Goal: Contribute content: Add original content to the website for others to see

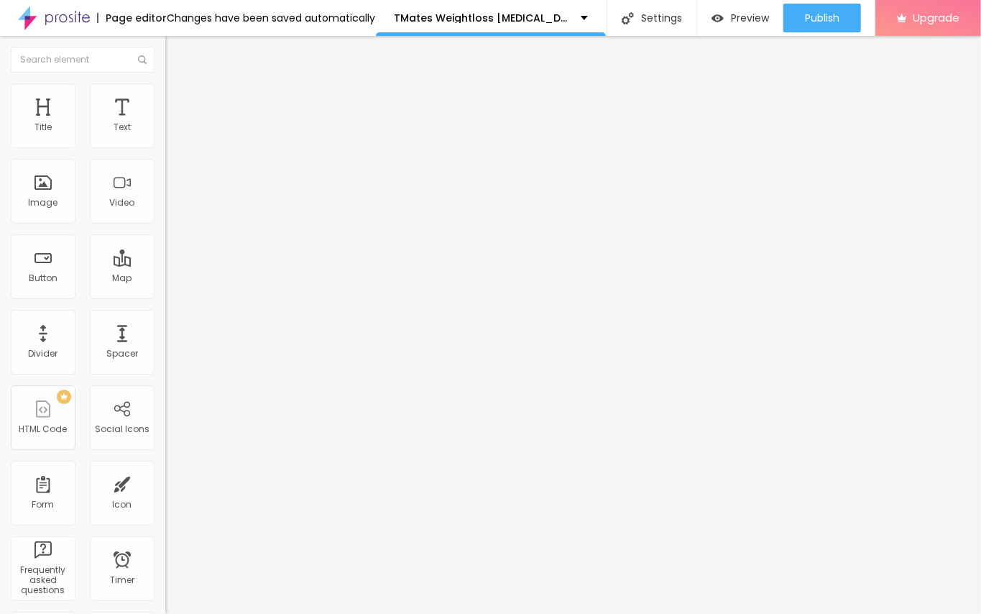
click at [165, 93] on li "Style" at bounding box center [247, 90] width 165 height 14
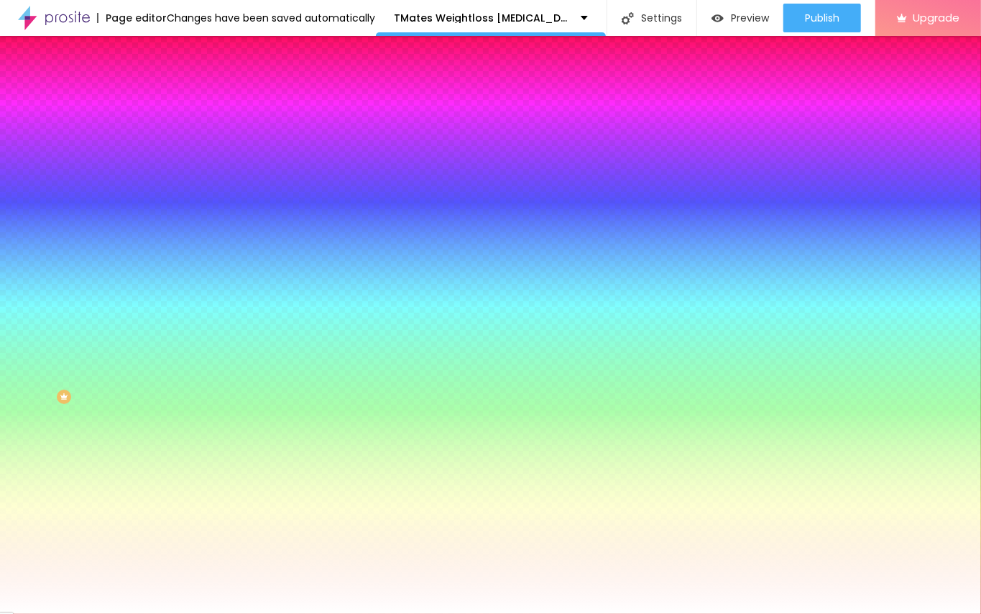
click at [242, 129] on img at bounding box center [246, 125] width 9 height 9
click at [165, 132] on span "Add image" at bounding box center [194, 126] width 59 height 12
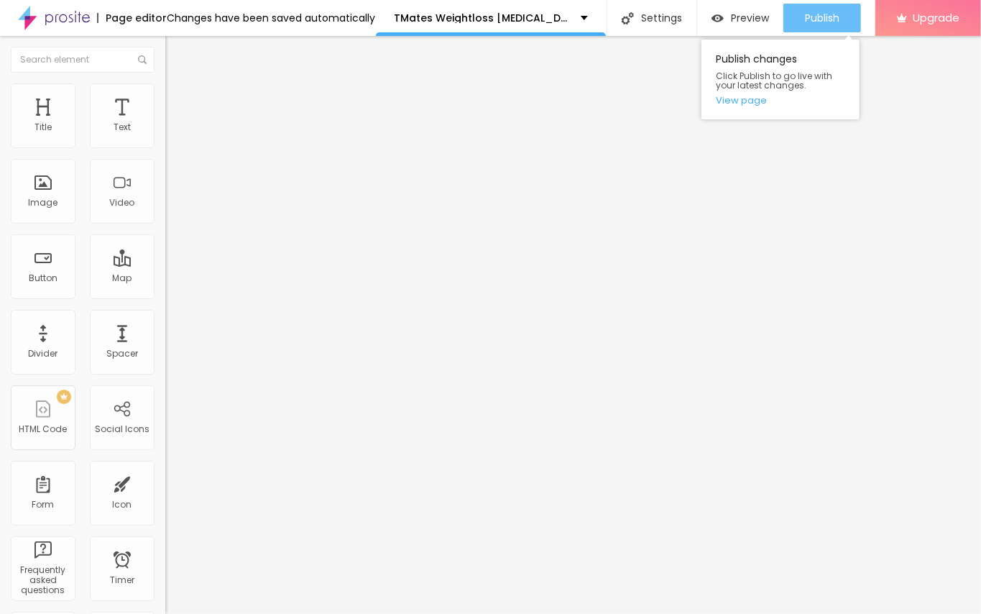
click at [805, 18] on span "Publish" at bounding box center [822, 17] width 34 height 11
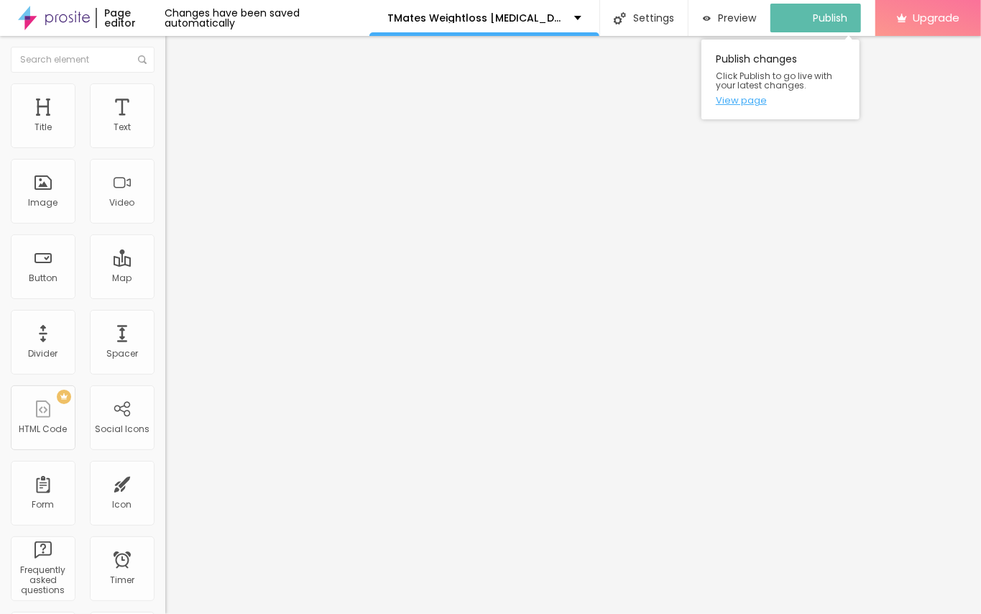
click at [748, 98] on link "View page" at bounding box center [780, 100] width 129 height 9
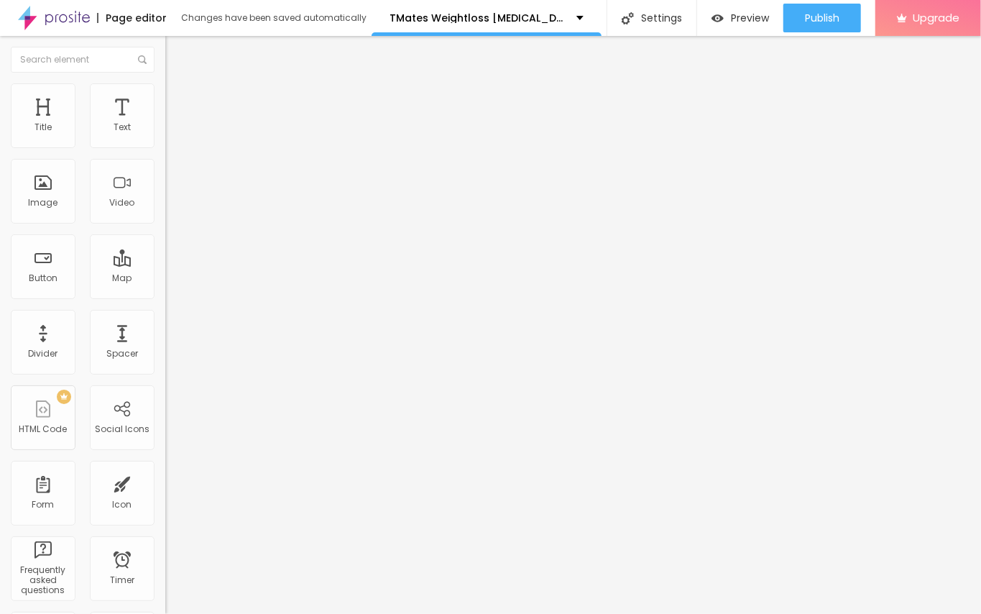
click at [165, 95] on li "Advanced" at bounding box center [247, 90] width 165 height 14
click at [178, 85] on span "Style" at bounding box center [188, 79] width 21 height 12
click at [178, 99] on span "Advanced" at bounding box center [201, 93] width 47 height 12
click at [176, 52] on div "Edit Title" at bounding box center [208, 52] width 65 height 11
click at [44, 124] on div "Title" at bounding box center [42, 127] width 17 height 10
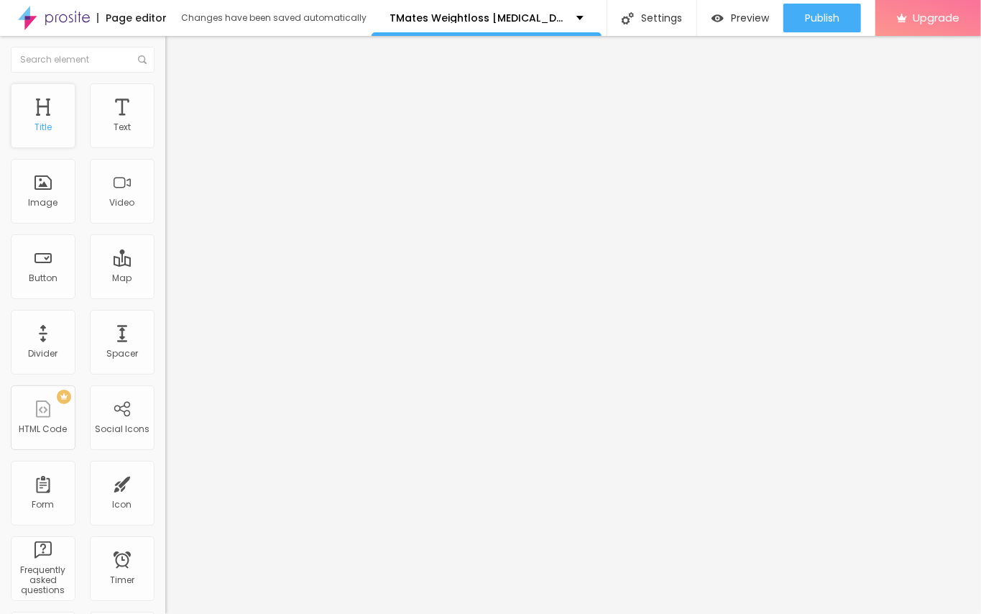
click at [50, 124] on div "Title" at bounding box center [42, 127] width 17 height 10
click at [98, 121] on div "Text" at bounding box center [122, 115] width 65 height 65
click at [165, 95] on li "Style" at bounding box center [247, 90] width 165 height 14
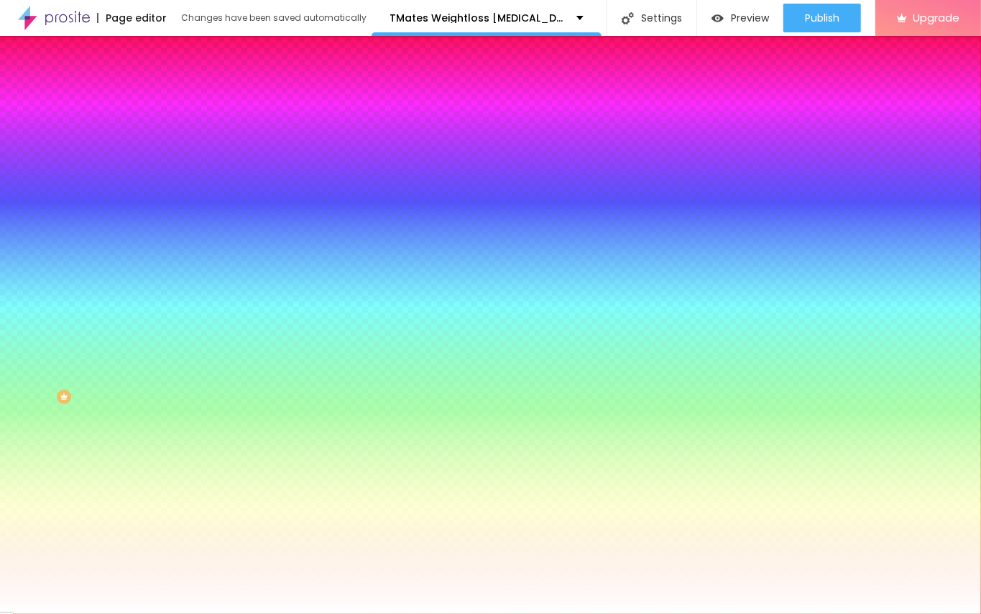
click at [165, 179] on div "Background Color" at bounding box center [247, 174] width 165 height 9
click at [165, 210] on input "#FFFFFF" at bounding box center [251, 202] width 172 height 14
click at [165, 195] on div at bounding box center [247, 195] width 165 height 0
click at [126, 296] on div at bounding box center [490, 307] width 981 height 614
click at [126, 297] on div at bounding box center [490, 307] width 981 height 614
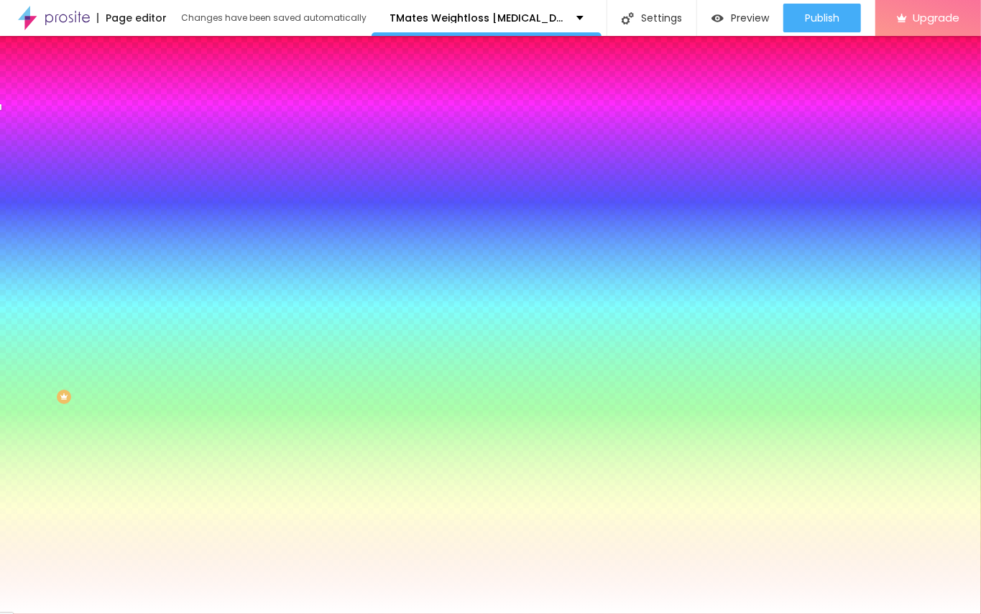
click at [45, 282] on div at bounding box center [490, 307] width 981 height 614
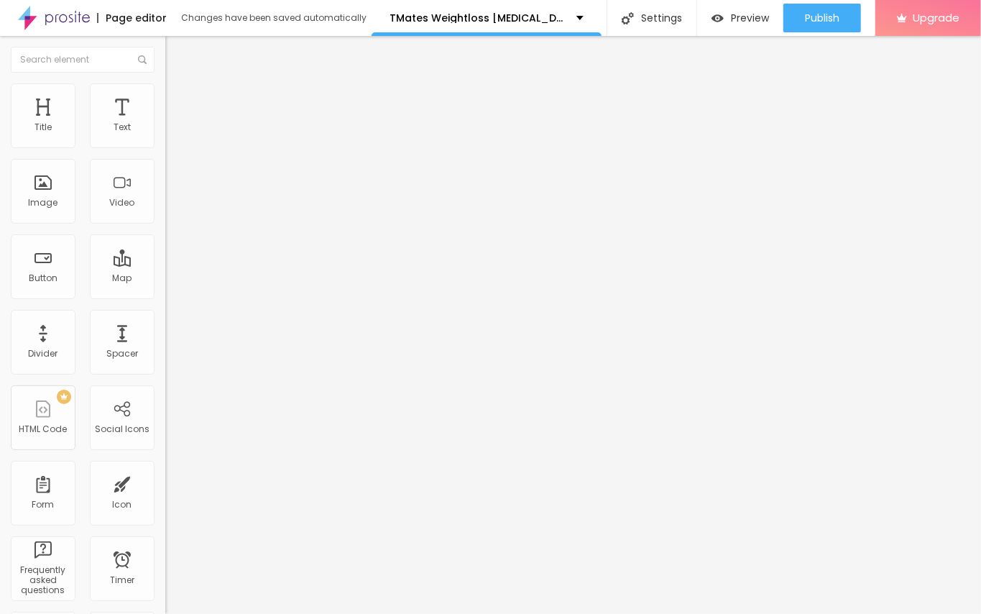
click at [165, 93] on li "Style" at bounding box center [247, 90] width 165 height 14
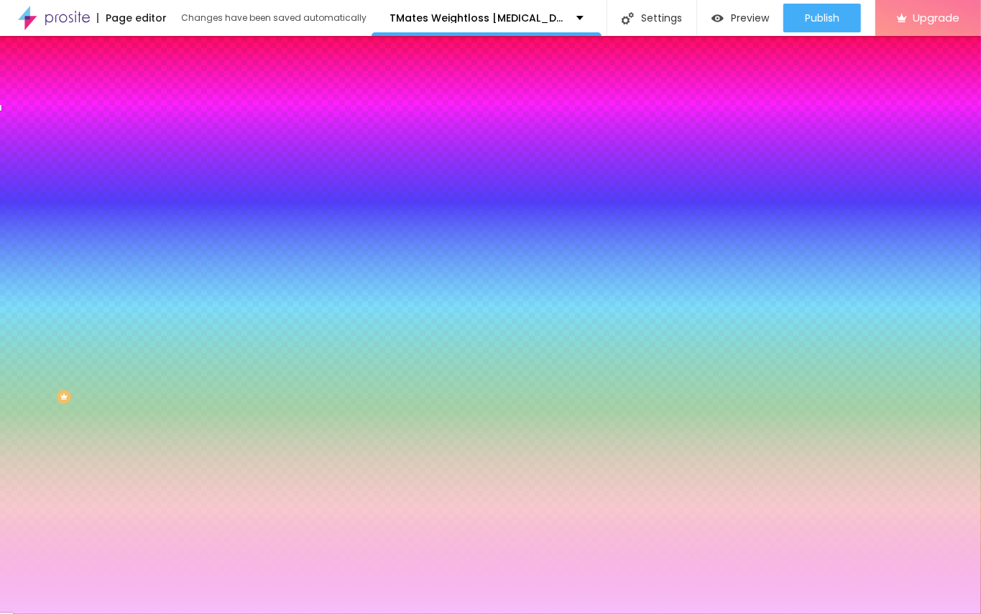
click at [242, 129] on img at bounding box center [246, 125] width 9 height 9
click at [165, 132] on span "Add image" at bounding box center [194, 126] width 59 height 12
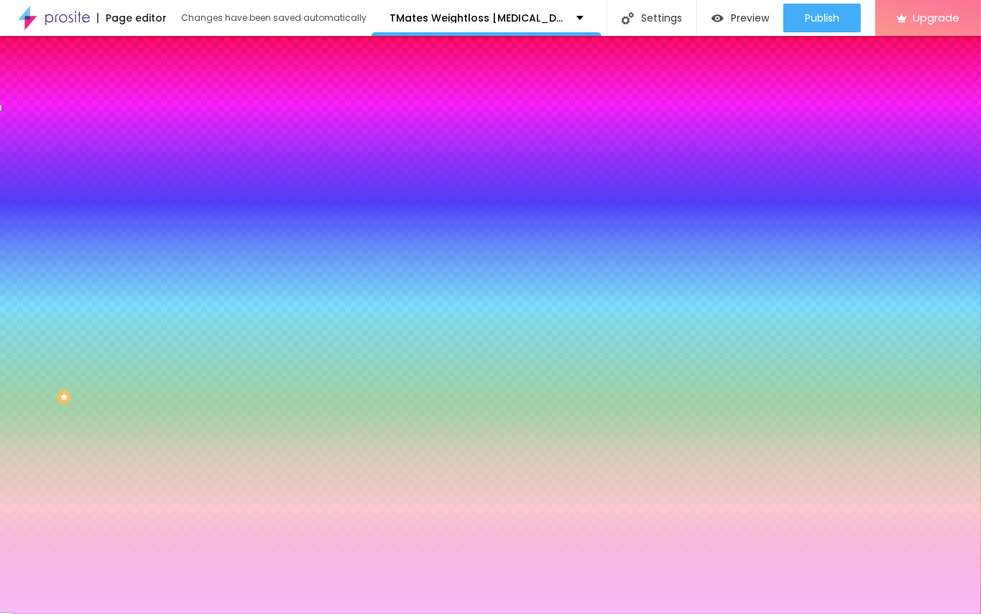
click at [165, 195] on div at bounding box center [247, 195] width 165 height 0
click at [165, 179] on div "Background Color" at bounding box center [247, 174] width 165 height 9
click at [171, 191] on icon "button" at bounding box center [176, 186] width 10 height 10
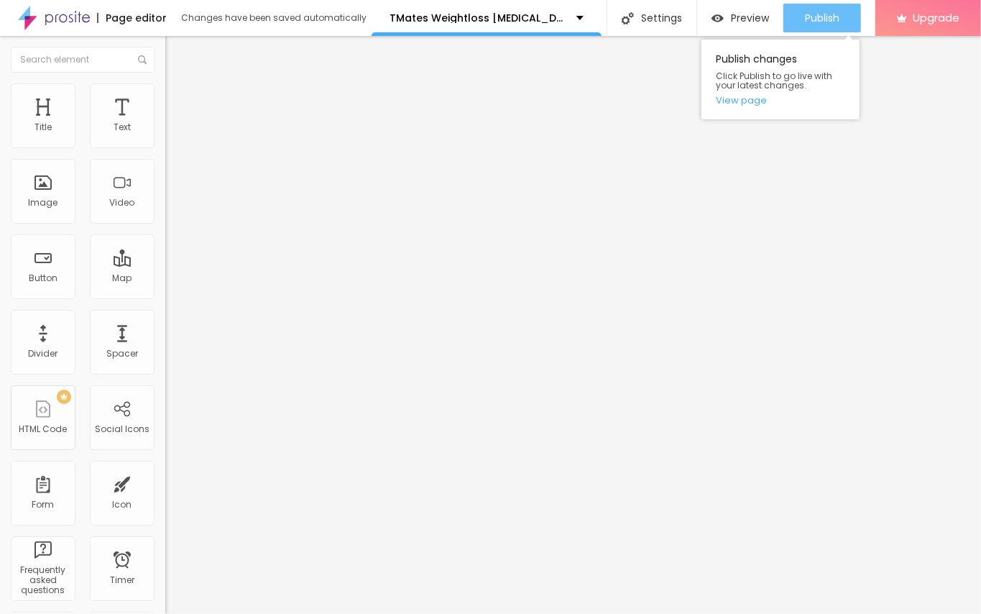
click at [828, 20] on span "Publish" at bounding box center [822, 17] width 34 height 11
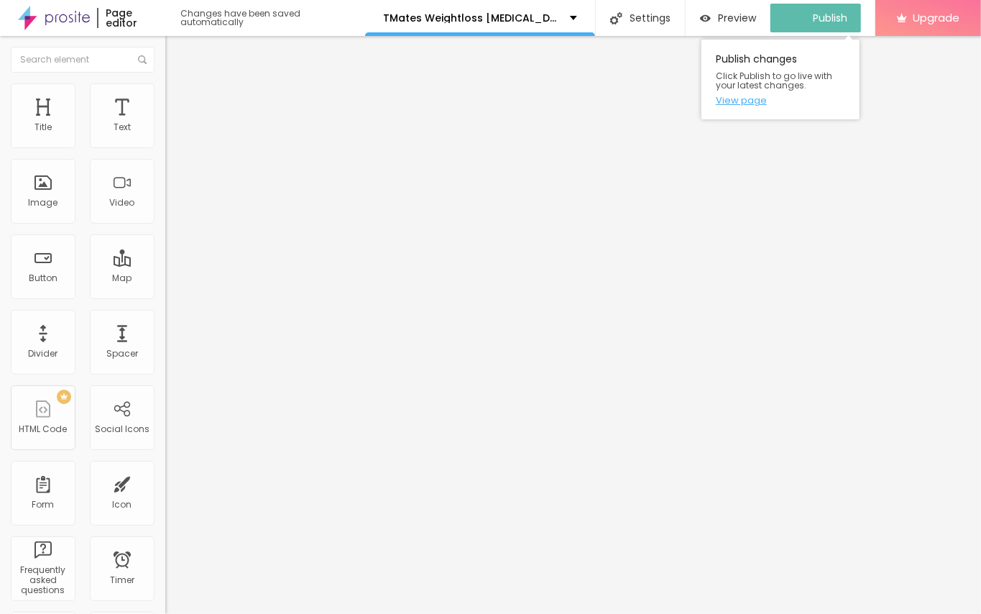
click at [737, 98] on link "View page" at bounding box center [780, 100] width 129 height 9
